Goal: Information Seeking & Learning: Learn about a topic

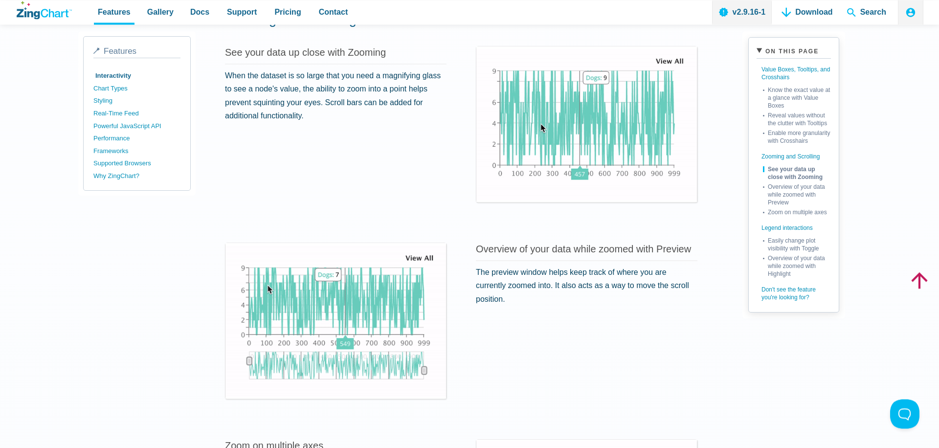
scroll to position [1003, 0]
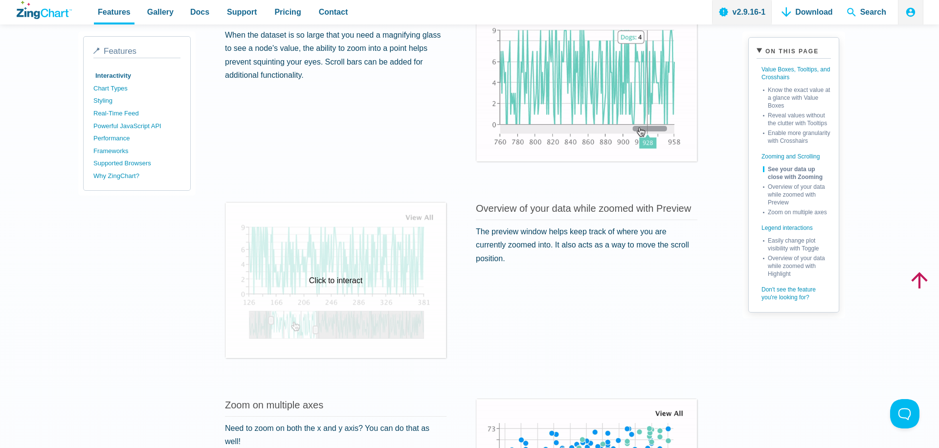
click at [327, 270] on div "Click to interact" at bounding box center [335, 279] width 220 height 155
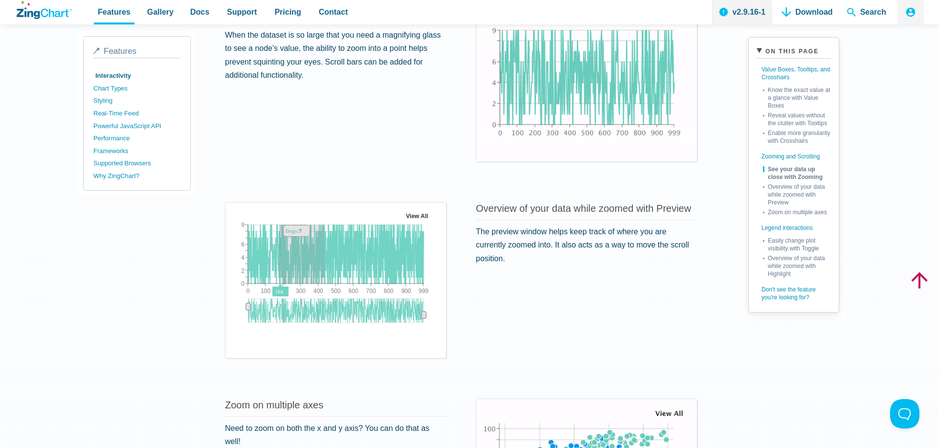
drag, startPoint x: 280, startPoint y: 251, endPoint x: 367, endPoint y: 264, distance: 88.5
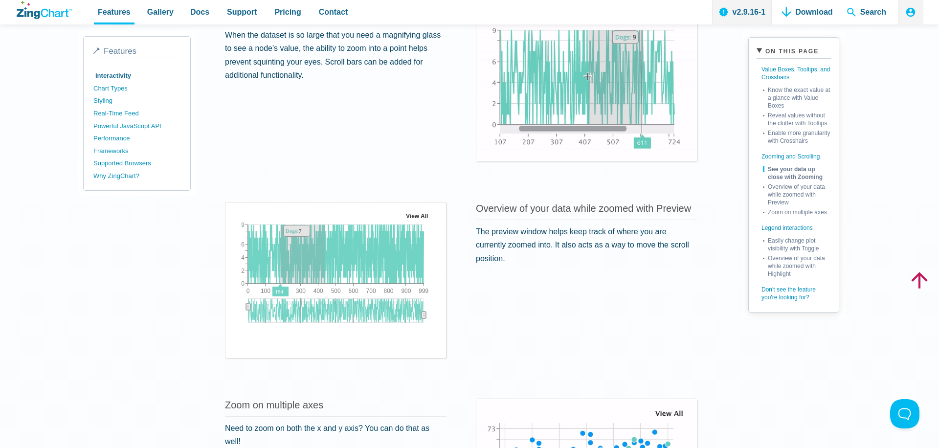
click at [368, 264] on img "App Content" at bounding box center [335, 271] width 205 height 122
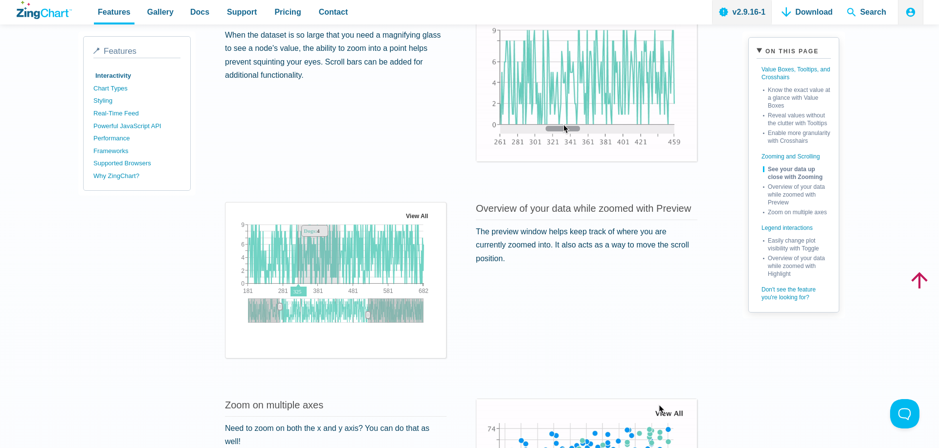
drag, startPoint x: 298, startPoint y: 238, endPoint x: 360, endPoint y: 257, distance: 64.9
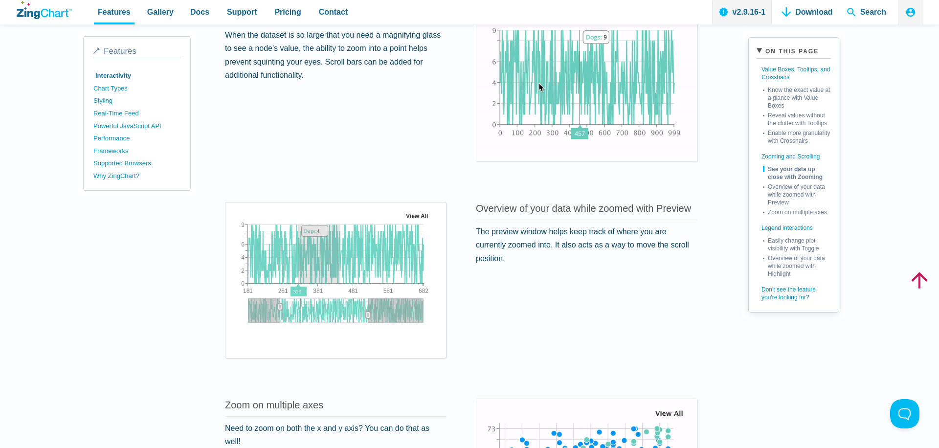
click at [360, 257] on img "App Content" at bounding box center [335, 271] width 205 height 122
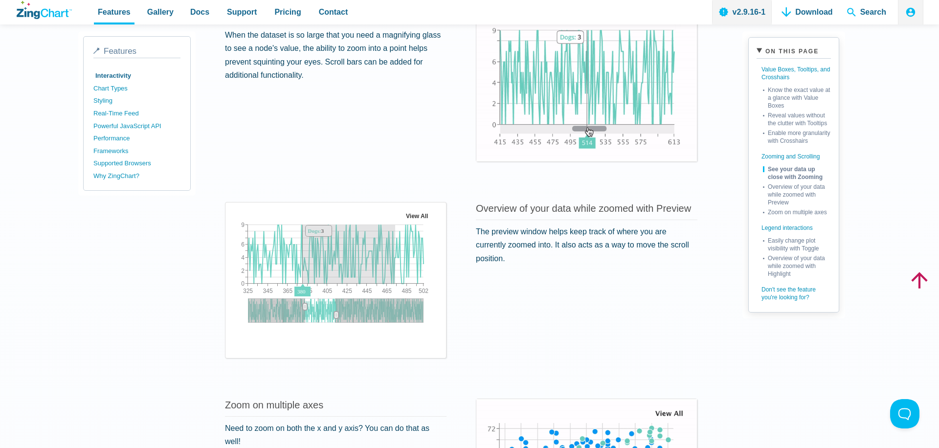
drag, startPoint x: 302, startPoint y: 252, endPoint x: 415, endPoint y: 271, distance: 114.4
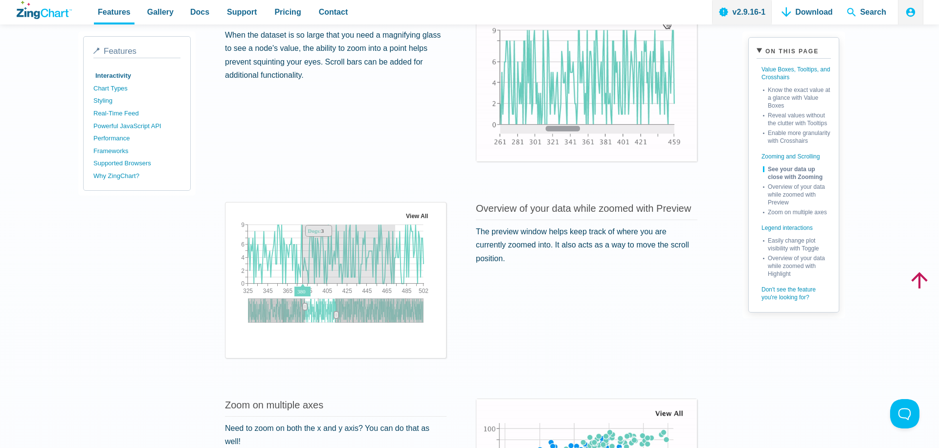
click at [415, 270] on img "App Content" at bounding box center [335, 271] width 205 height 122
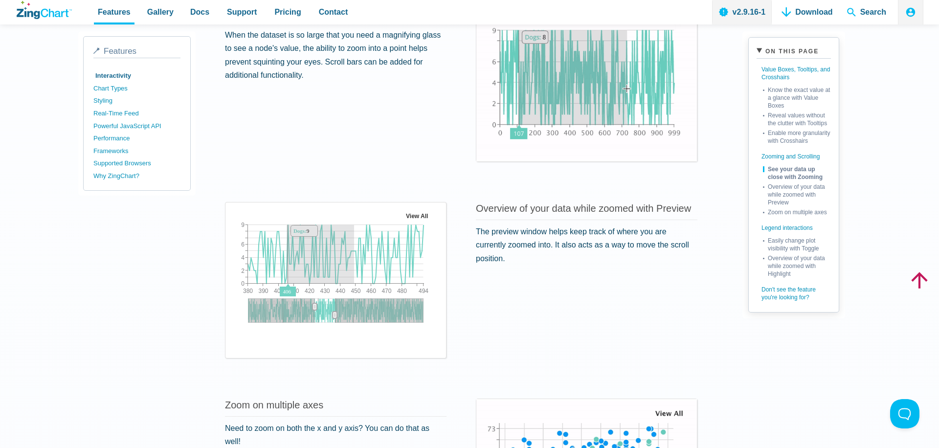
drag, startPoint x: 286, startPoint y: 265, endPoint x: 354, endPoint y: 271, distance: 67.7
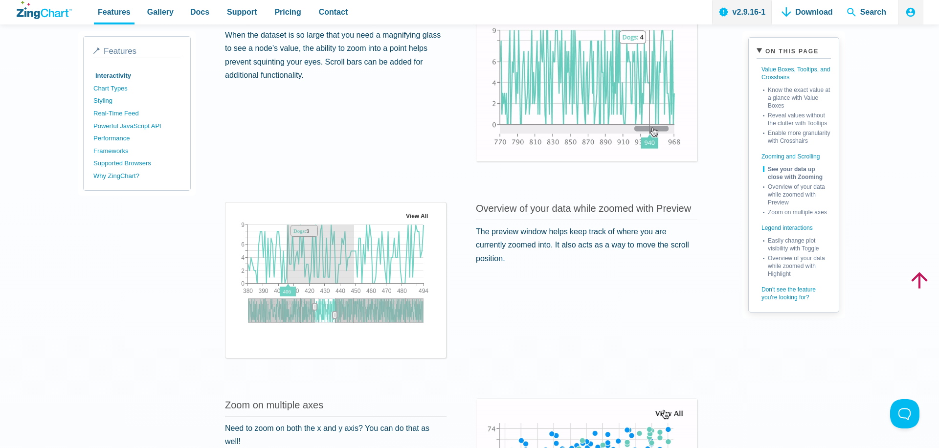
click at [354, 271] on img "App Content" at bounding box center [335, 271] width 205 height 122
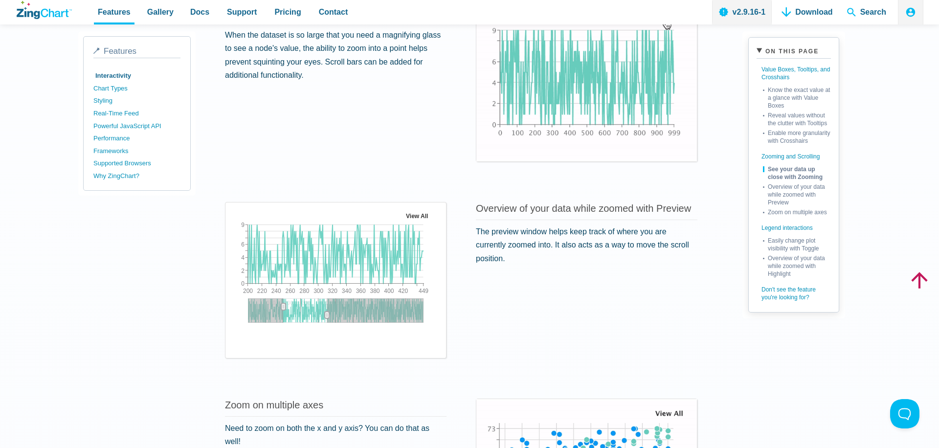
drag, startPoint x: 318, startPoint y: 305, endPoint x: 271, endPoint y: 302, distance: 47.5
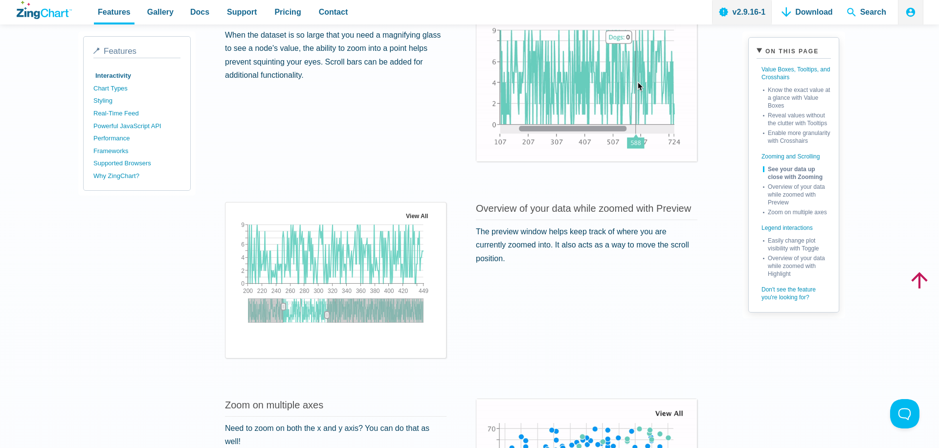
click at [276, 302] on div "App Content" at bounding box center [283, 307] width 15 height 18
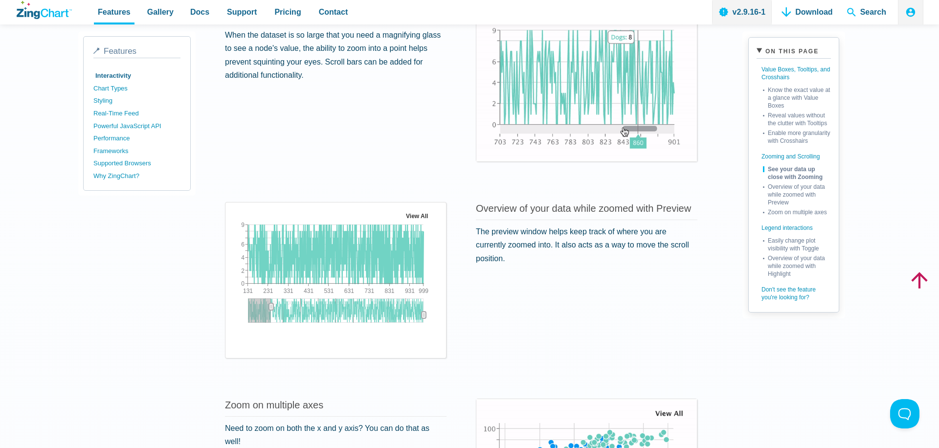
drag, startPoint x: 325, startPoint y: 314, endPoint x: 477, endPoint y: 334, distance: 153.9
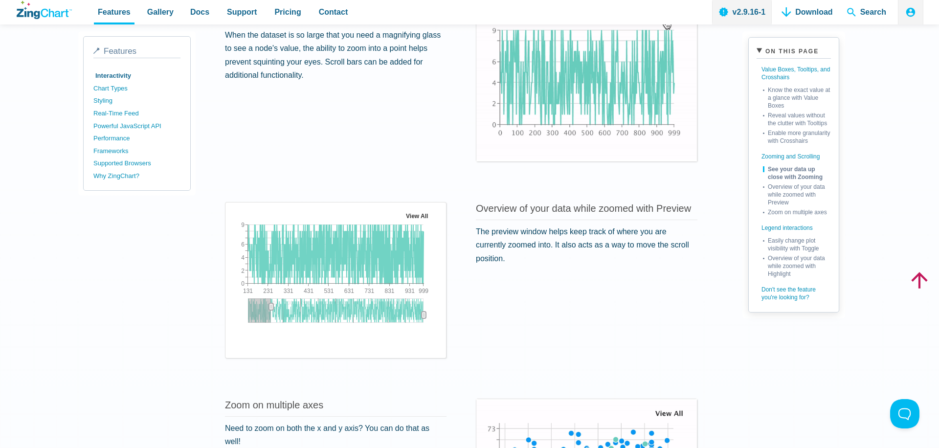
click at [477, 334] on div "Overview of your data while zoomed with Preview The preview window helps keep t…" at bounding box center [461, 280] width 472 height 173
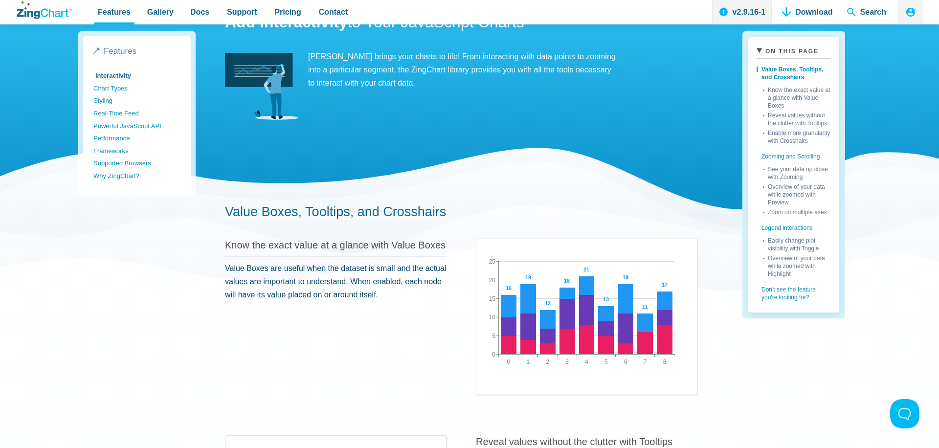
scroll to position [0, 0]
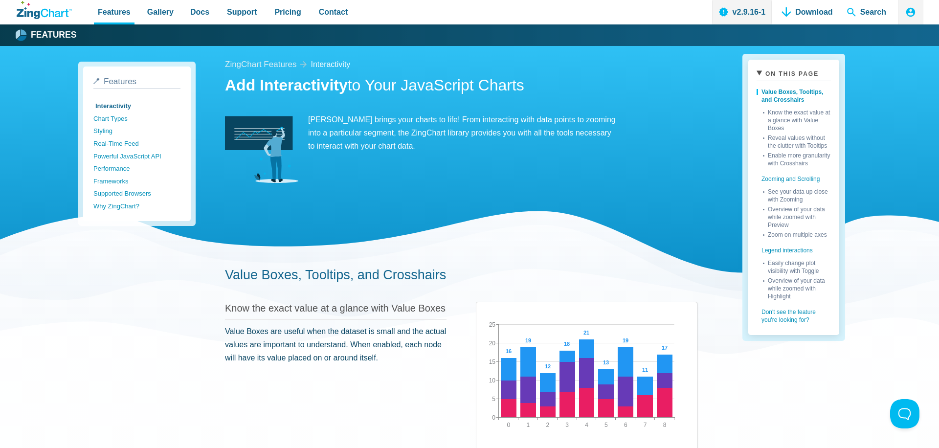
drag, startPoint x: 71, startPoint y: 271, endPoint x: 75, endPoint y: 267, distance: 5.2
